Goal: Obtain resource: Obtain resource

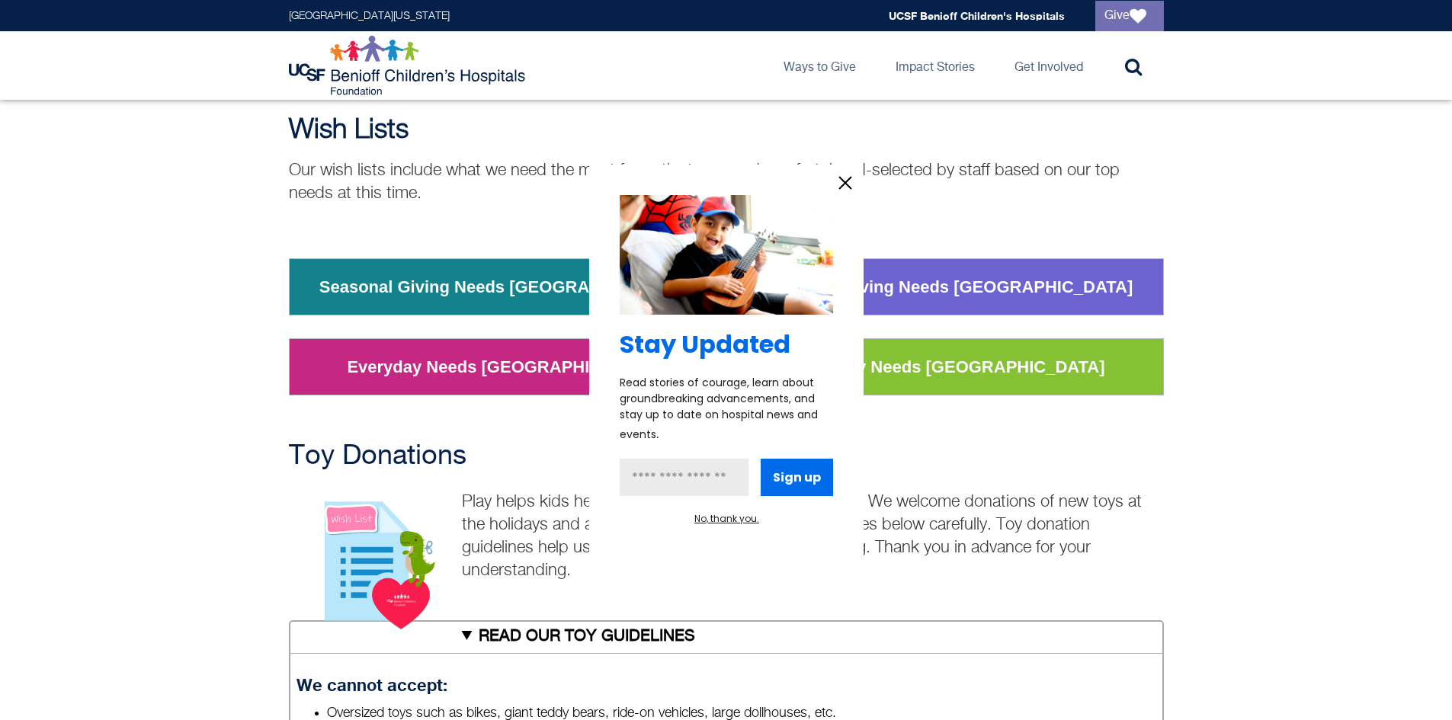
click at [847, 184] on icon "information" at bounding box center [845, 182] width 23 height 23
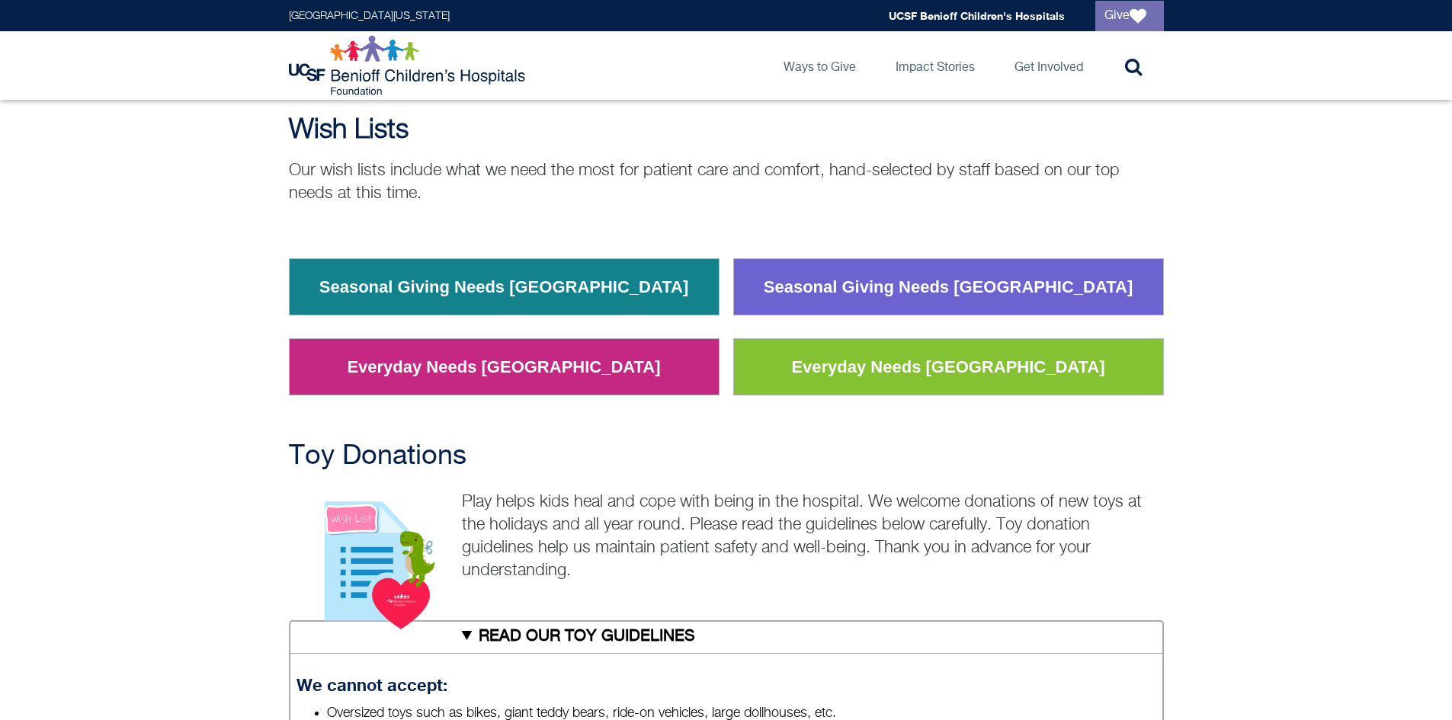
click at [594, 371] on link "Everyday Needs [GEOGRAPHIC_DATA]" at bounding box center [503, 368] width 336 height 40
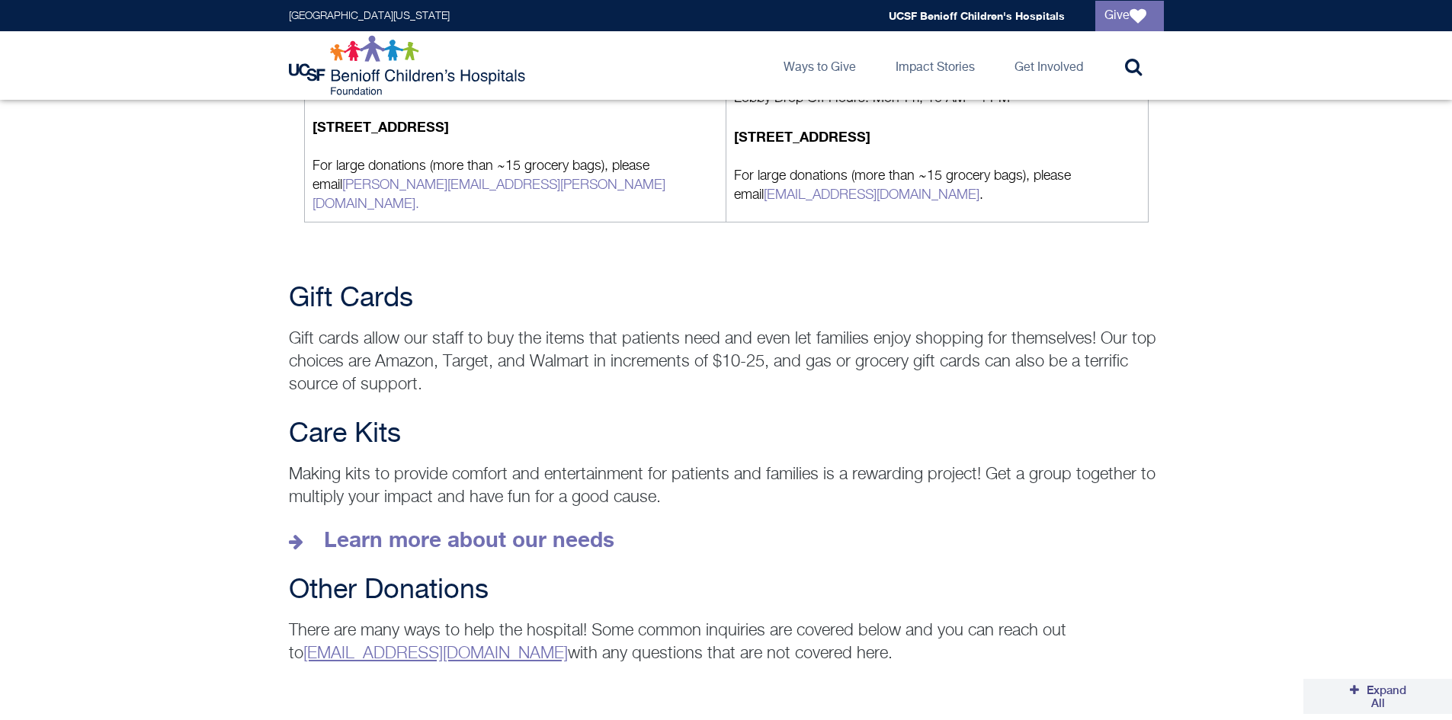
scroll to position [1677, 0]
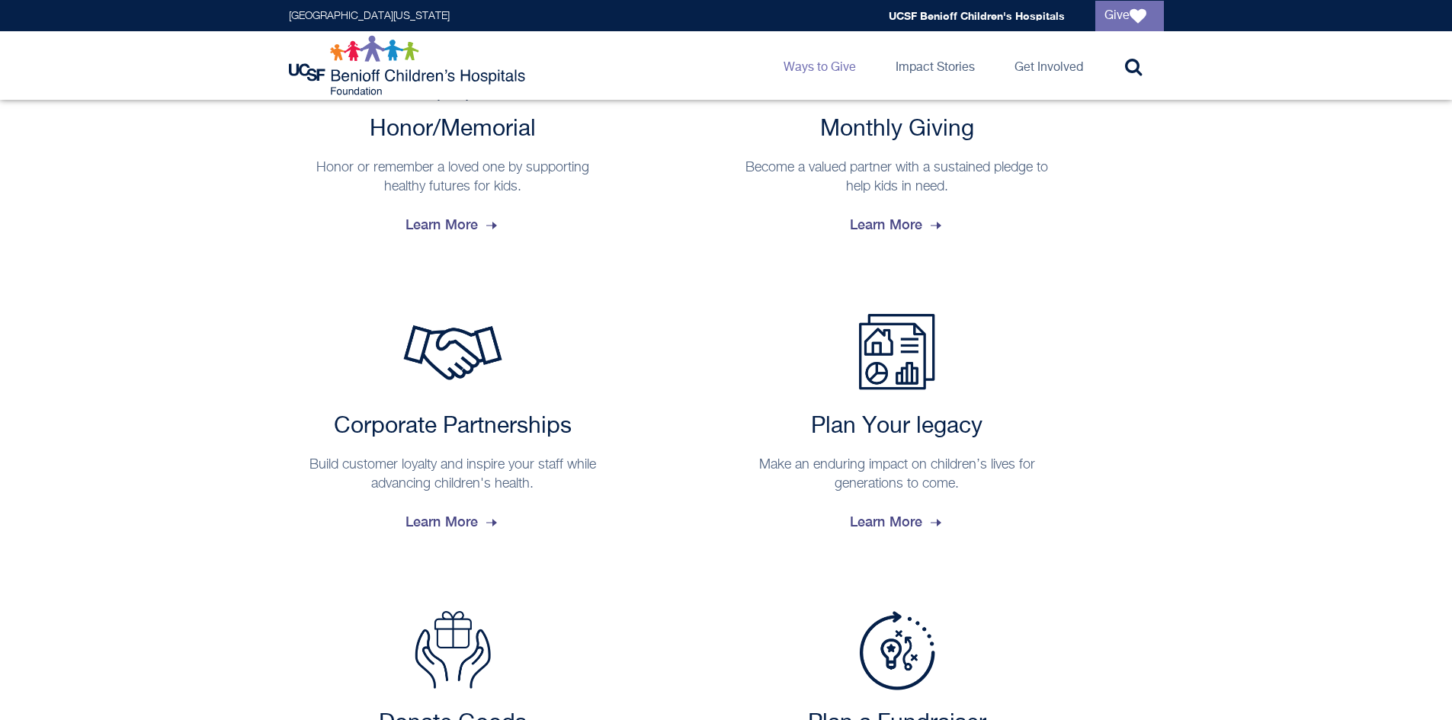
scroll to position [762, 0]
